Goal: Task Accomplishment & Management: Use online tool/utility

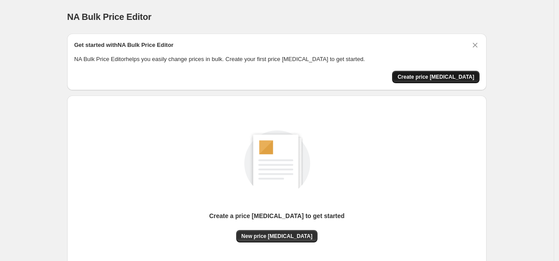
click at [447, 78] on span "Create price [MEDICAL_DATA]" at bounding box center [436, 76] width 77 height 7
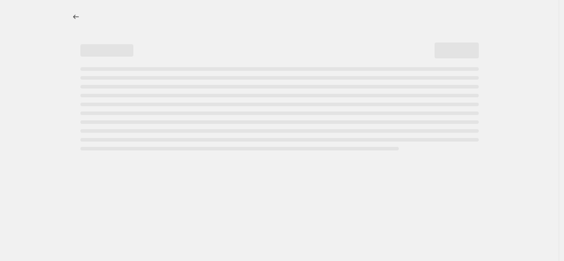
select select "percentage"
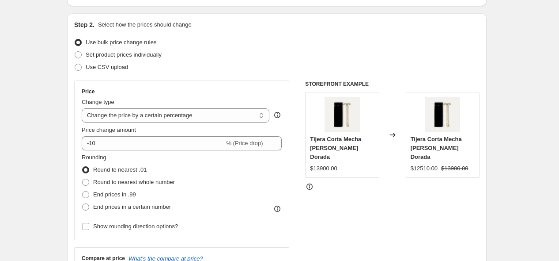
scroll to position [98, 0]
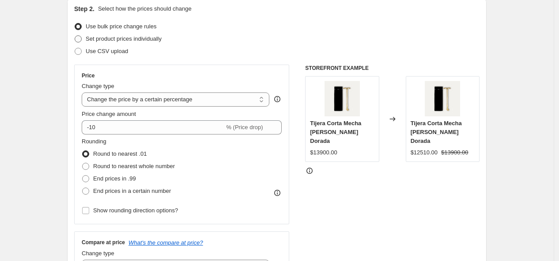
click at [81, 40] on span at bounding box center [78, 38] width 7 height 7
click at [75, 36] on input "Set product prices individually" at bounding box center [75, 35] width 0 height 0
radio input "true"
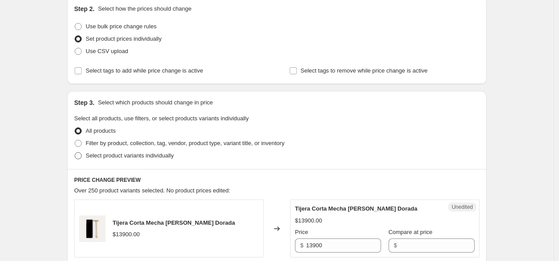
click at [82, 156] on span at bounding box center [78, 155] width 7 height 7
click at [75, 152] on input "Select product variants individually" at bounding box center [75, 152] width 0 height 0
radio input "true"
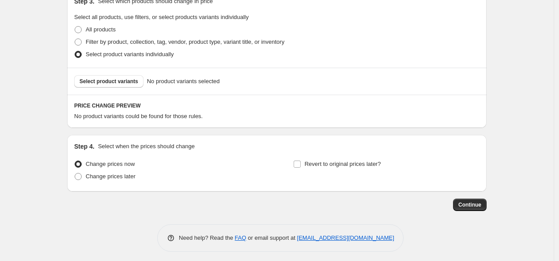
scroll to position [203, 0]
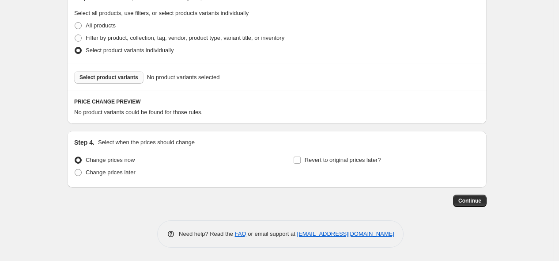
click at [96, 80] on span "Select product variants" at bounding box center [109, 77] width 59 height 7
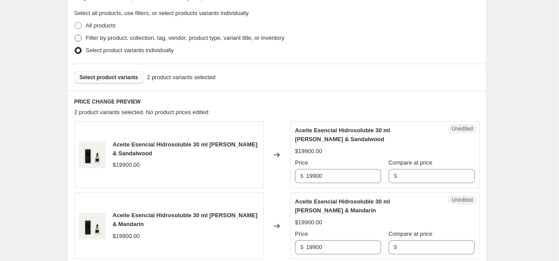
click at [80, 40] on span at bounding box center [78, 37] width 7 height 7
click at [75, 35] on input "Filter by product, collection, tag, vendor, product type, variant title, or inv…" at bounding box center [75, 34] width 0 height 0
radio input "true"
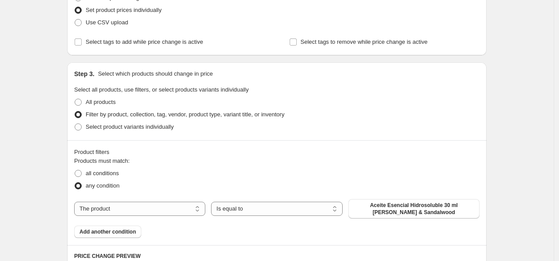
scroll to position [105, 0]
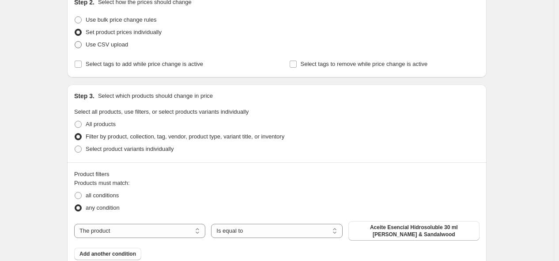
click at [94, 44] on span "Use CSV upload" at bounding box center [107, 44] width 42 height 7
click at [75, 42] on input "Use CSV upload" at bounding box center [75, 41] width 0 height 0
radio input "true"
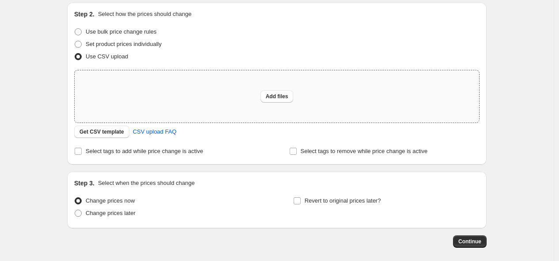
scroll to position [35, 0]
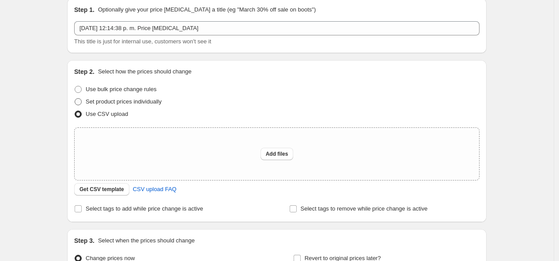
click at [81, 102] on span at bounding box center [78, 101] width 7 height 7
click at [75, 99] on input "Set product prices individually" at bounding box center [75, 98] width 0 height 0
radio input "true"
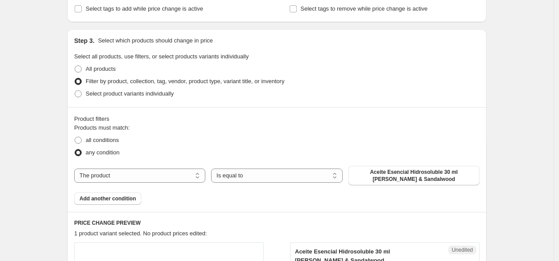
scroll to position [182, 0]
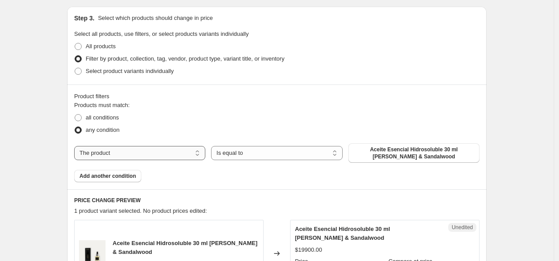
click at [126, 153] on select "The product The product's collection The product's tag The product's vendor The…" at bounding box center [139, 153] width 131 height 14
select select "collection"
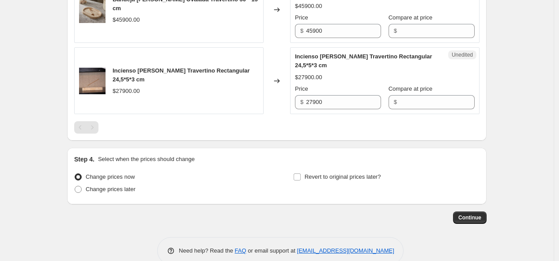
scroll to position [1637, 0]
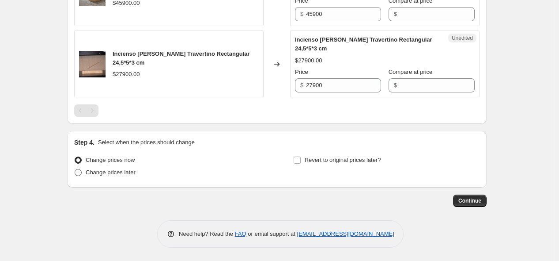
click at [116, 174] on span "Change prices later" at bounding box center [111, 172] width 50 height 7
click at [75, 169] on input "Change prices later" at bounding box center [75, 169] width 0 height 0
radio input "true"
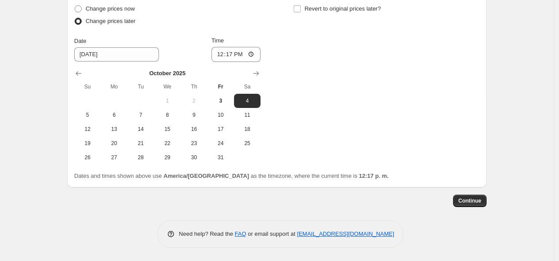
scroll to position [1785, 0]
click at [112, 118] on span "6" at bounding box center [113, 114] width 19 height 7
type input "[DATE]"
click at [300, 12] on input "Revert to original prices later?" at bounding box center [297, 8] width 7 height 7
checkbox input "true"
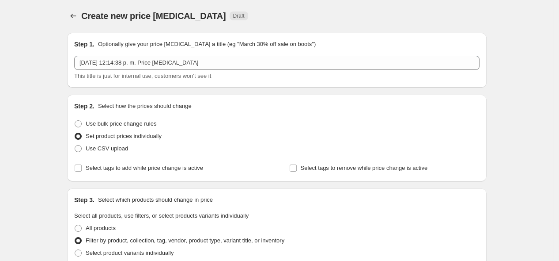
scroll to position [0, 0]
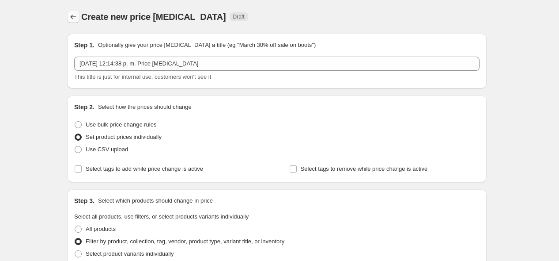
click at [75, 19] on icon "Price change jobs" at bounding box center [74, 17] width 6 height 4
